Goal: Information Seeking & Learning: Compare options

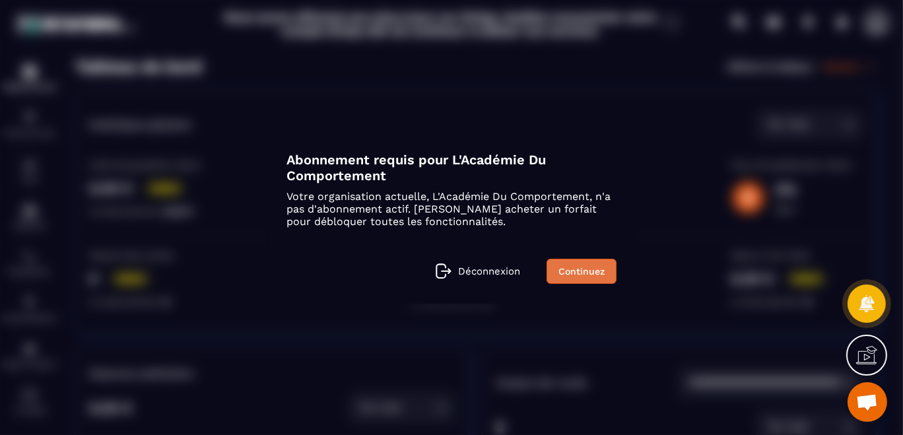
click at [561, 269] on link "Continuez" at bounding box center [581, 271] width 70 height 25
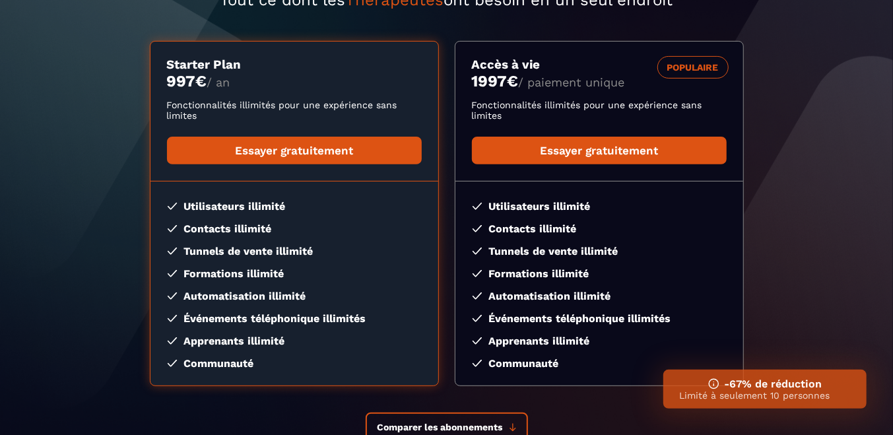
scroll to position [284, 0]
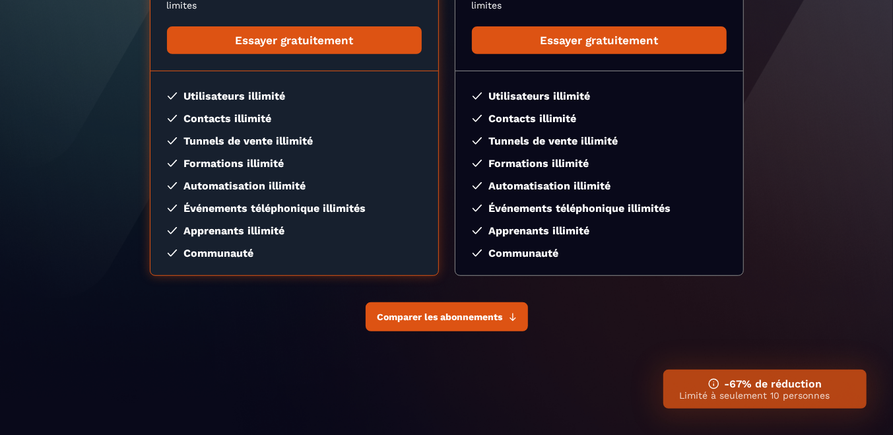
click at [420, 325] on button "Comparer les abonnements" at bounding box center [447, 316] width 162 height 29
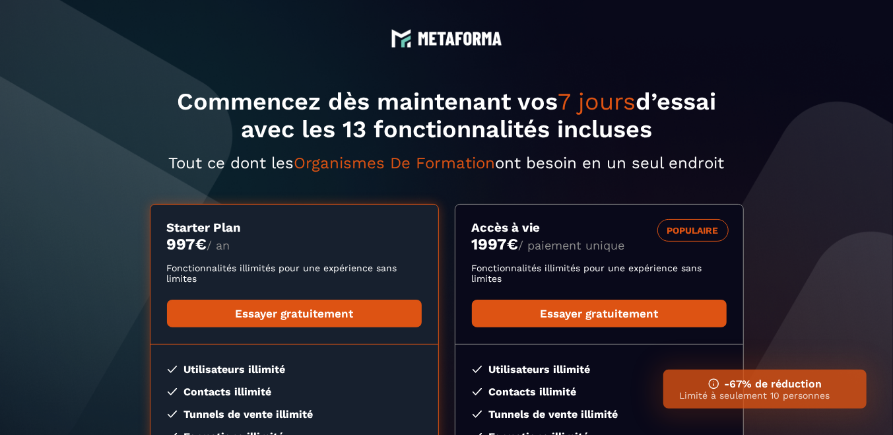
scroll to position [0, 0]
